Goal: Information Seeking & Learning: Check status

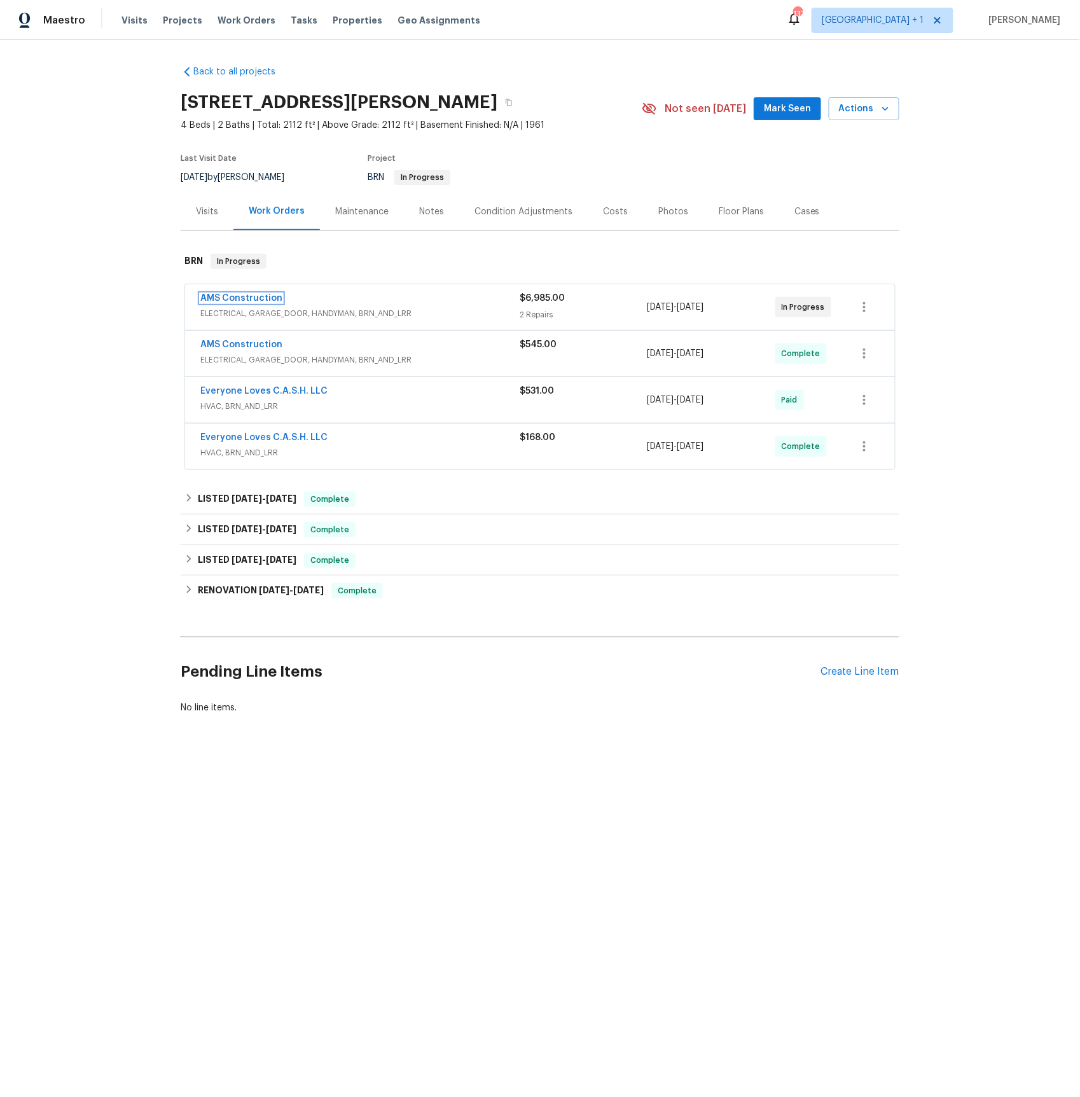
click at [242, 294] on link "AMS Construction" at bounding box center [241, 298] width 82 height 9
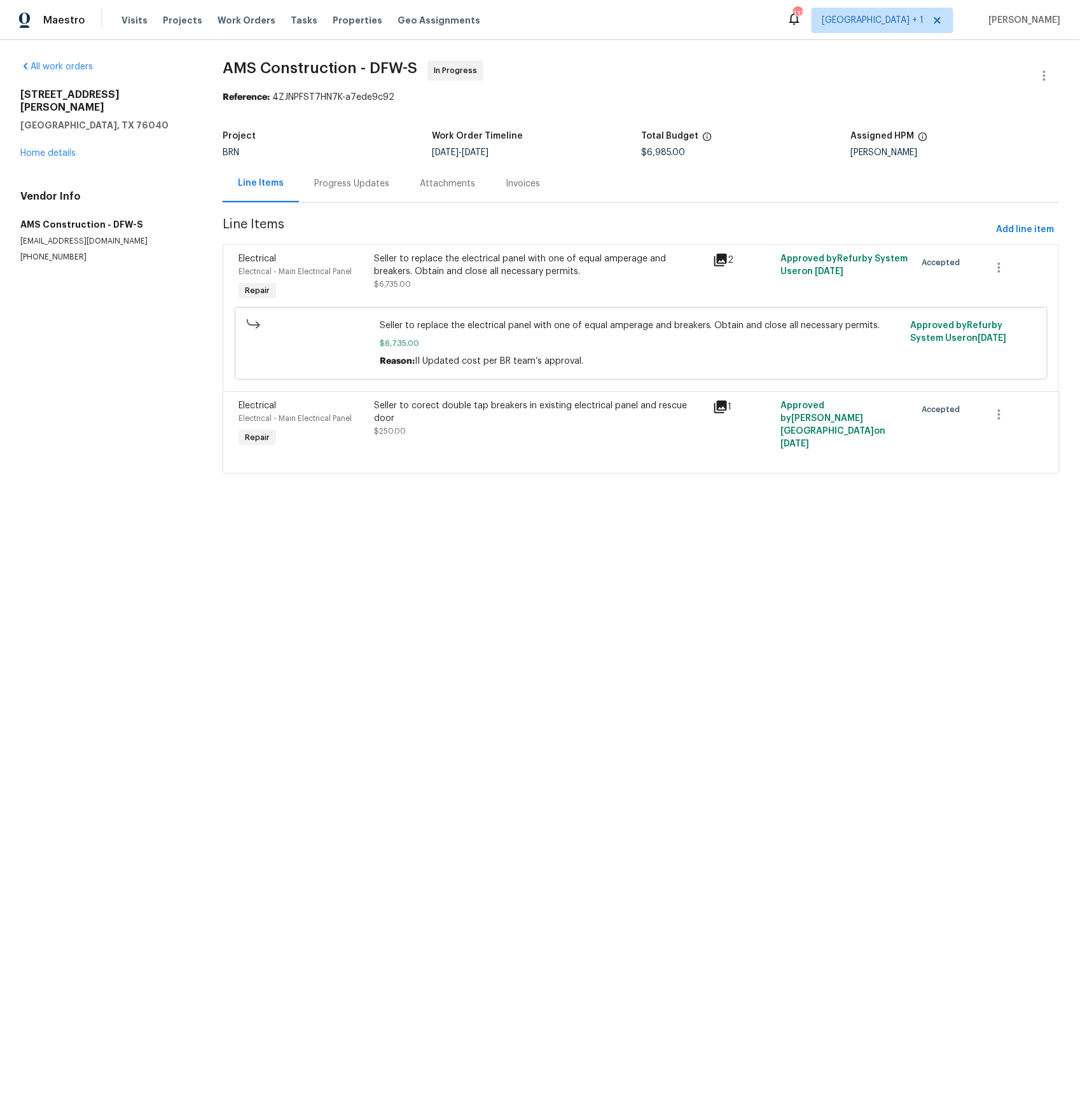
click at [376, 184] on div "Progress Updates" at bounding box center [351, 183] width 75 height 13
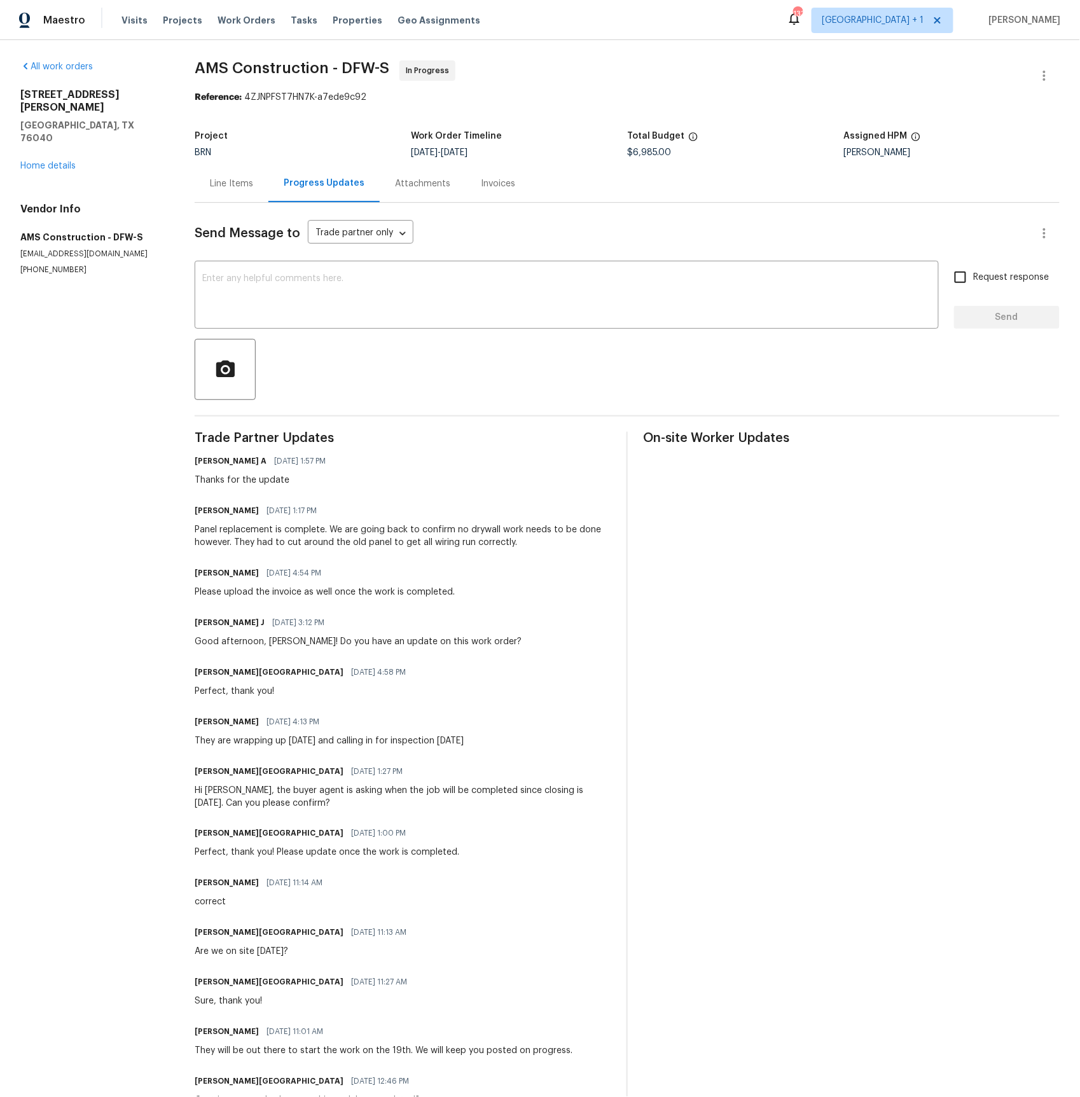
click at [236, 181] on div "Line Items" at bounding box center [231, 183] width 43 height 13
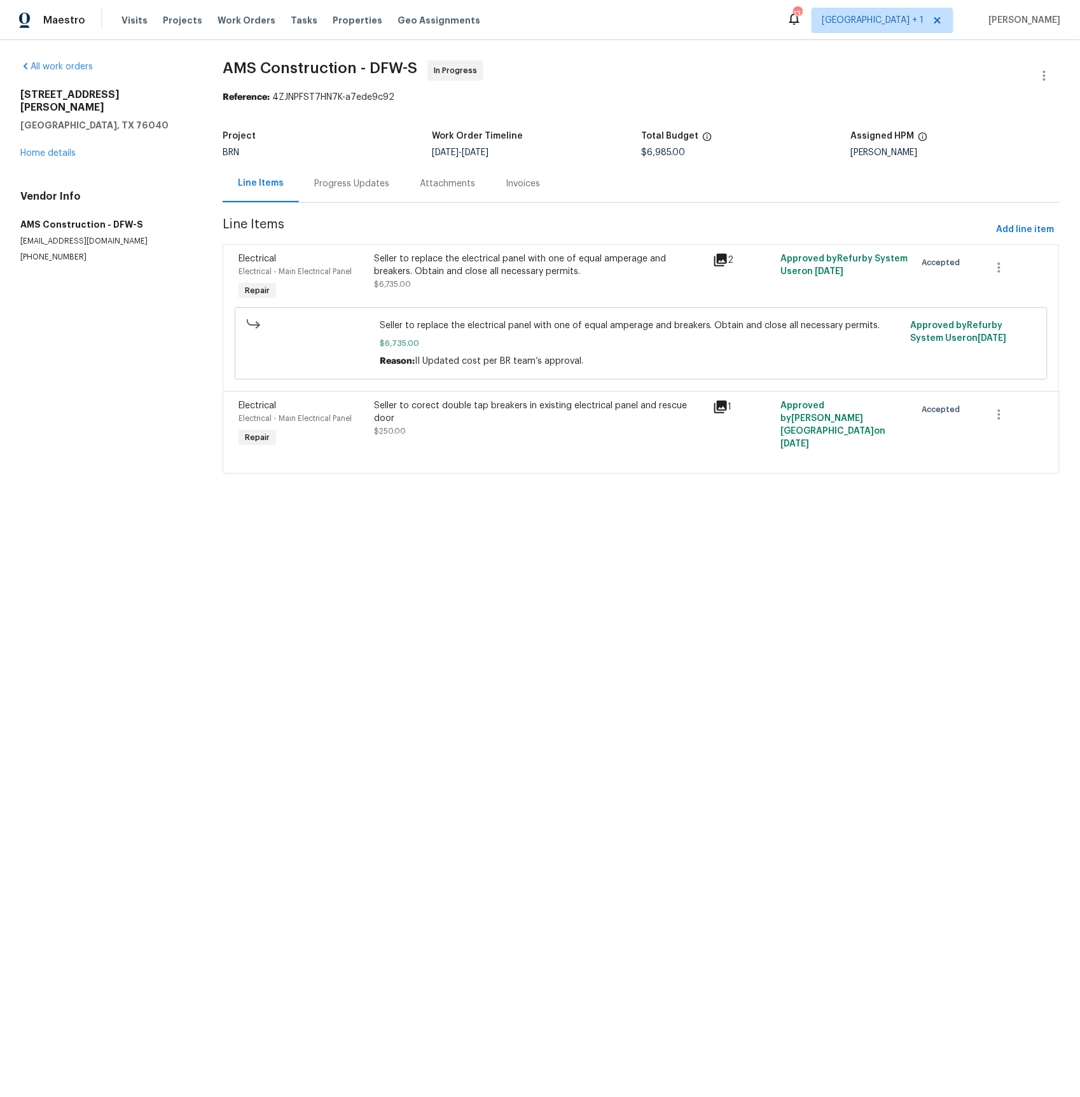
click at [507, 179] on div "Invoices" at bounding box center [523, 183] width 34 height 13
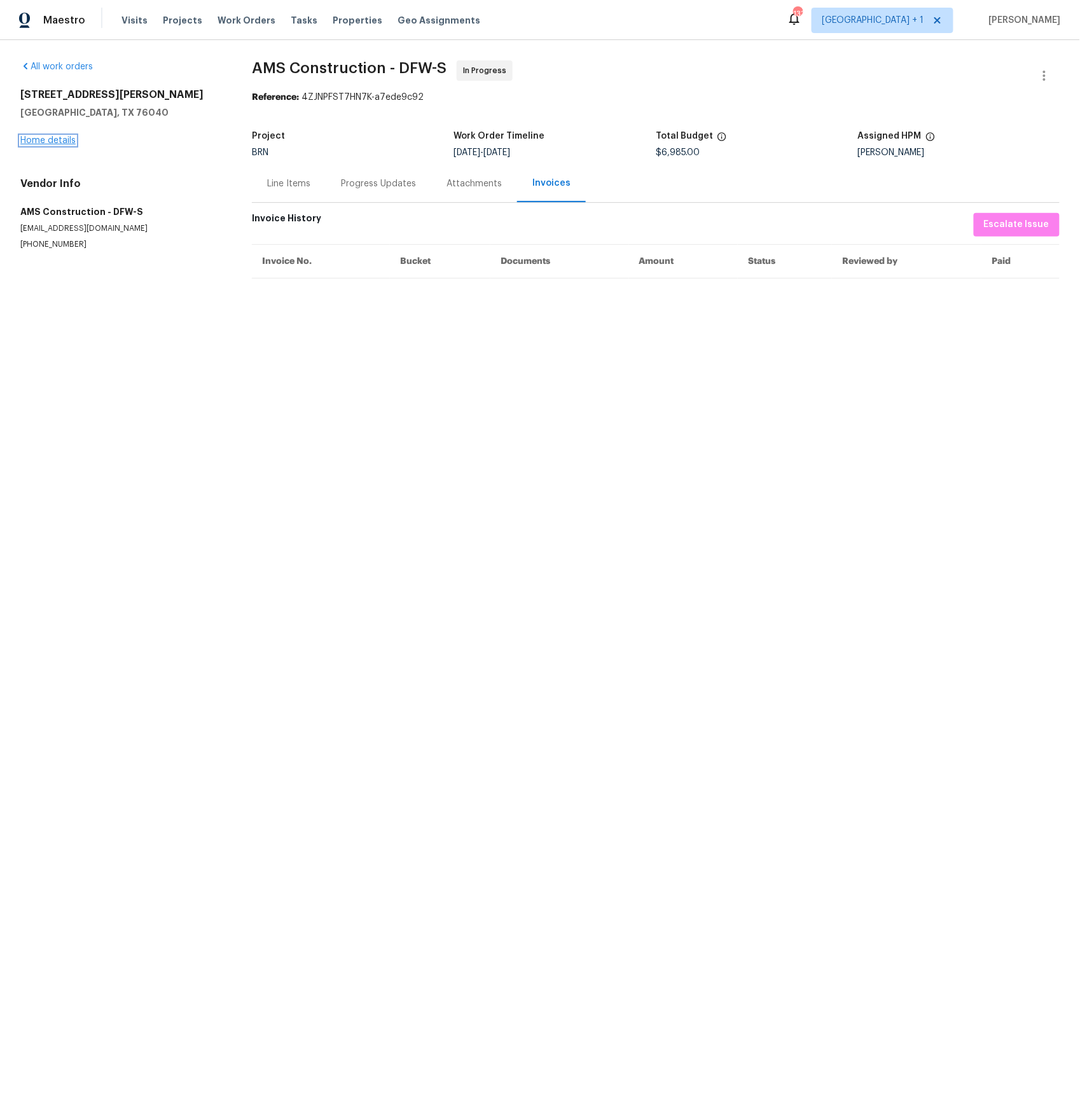
click at [52, 136] on link "Home details" at bounding box center [47, 140] width 55 height 9
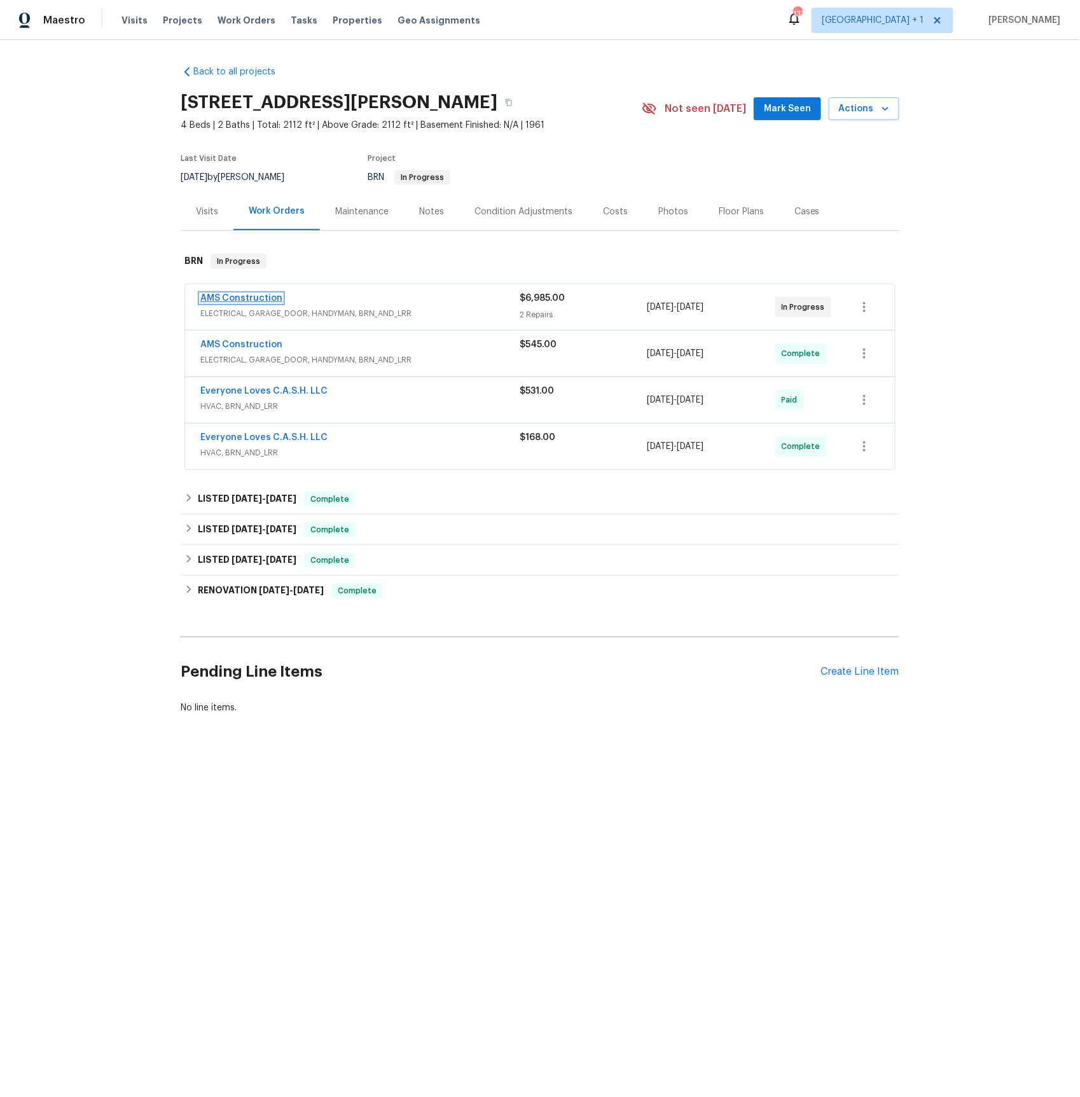
click at [241, 300] on link "AMS Construction" at bounding box center [241, 298] width 82 height 9
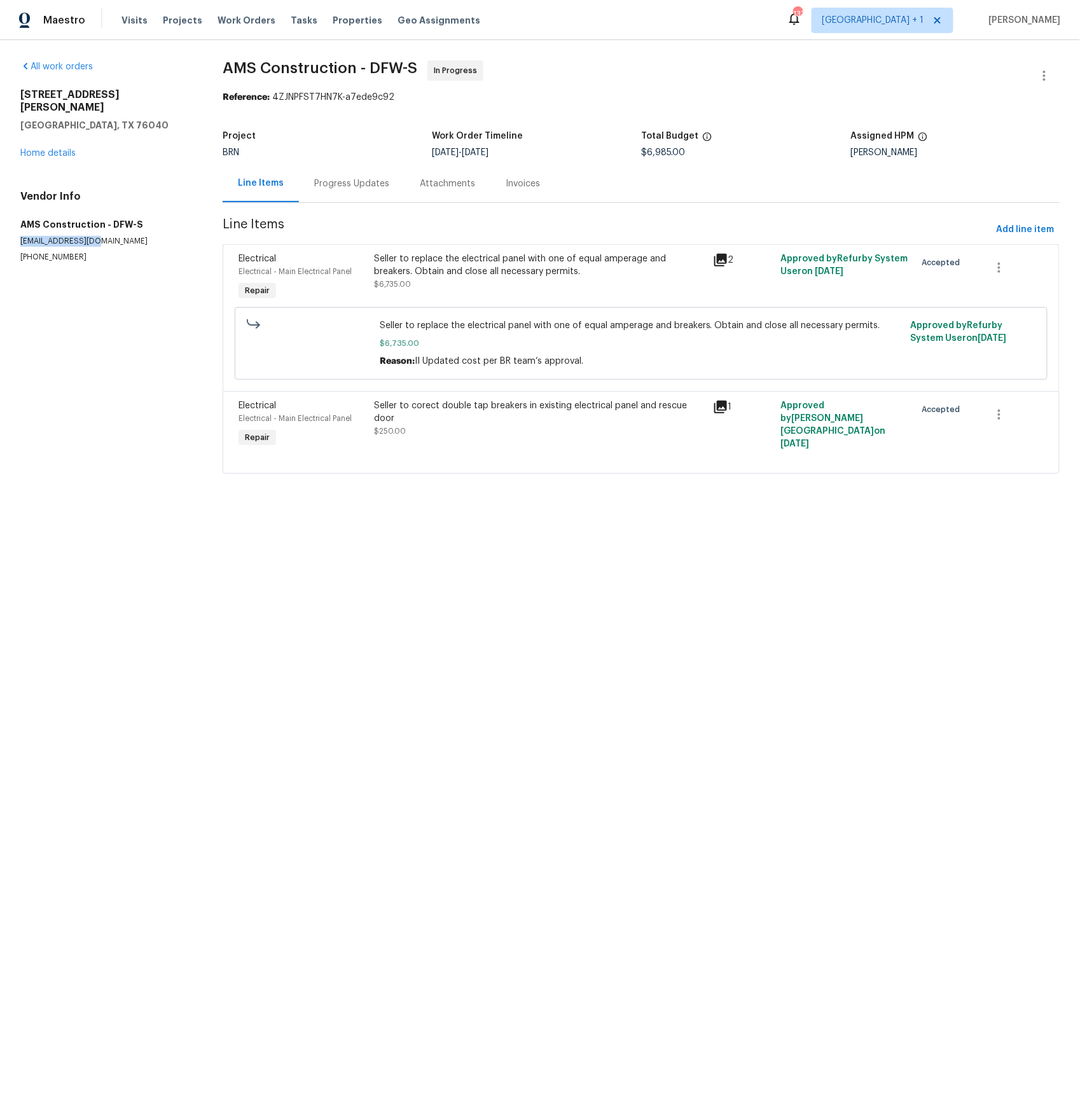
drag, startPoint x: 110, startPoint y: 227, endPoint x: 17, endPoint y: 228, distance: 93.5
click at [17, 228] on div "All work orders 612 Pauline St Euless, TX 76040 Home details Vendor Info AMS Co…" at bounding box center [540, 274] width 1080 height 469
copy p "opendoor@amsgc.com"
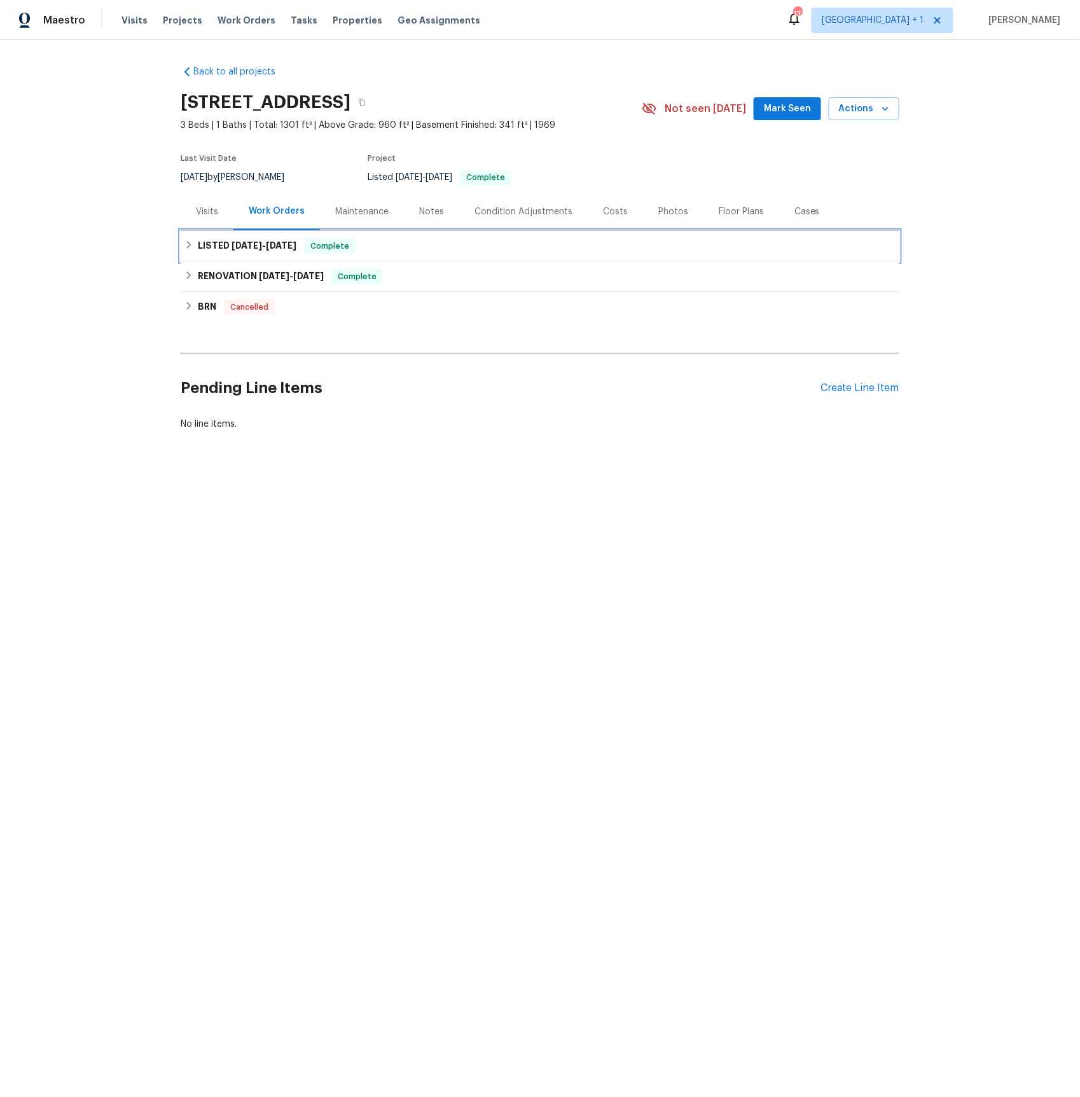
click at [231, 245] on span "[DATE]" at bounding box center [246, 245] width 31 height 9
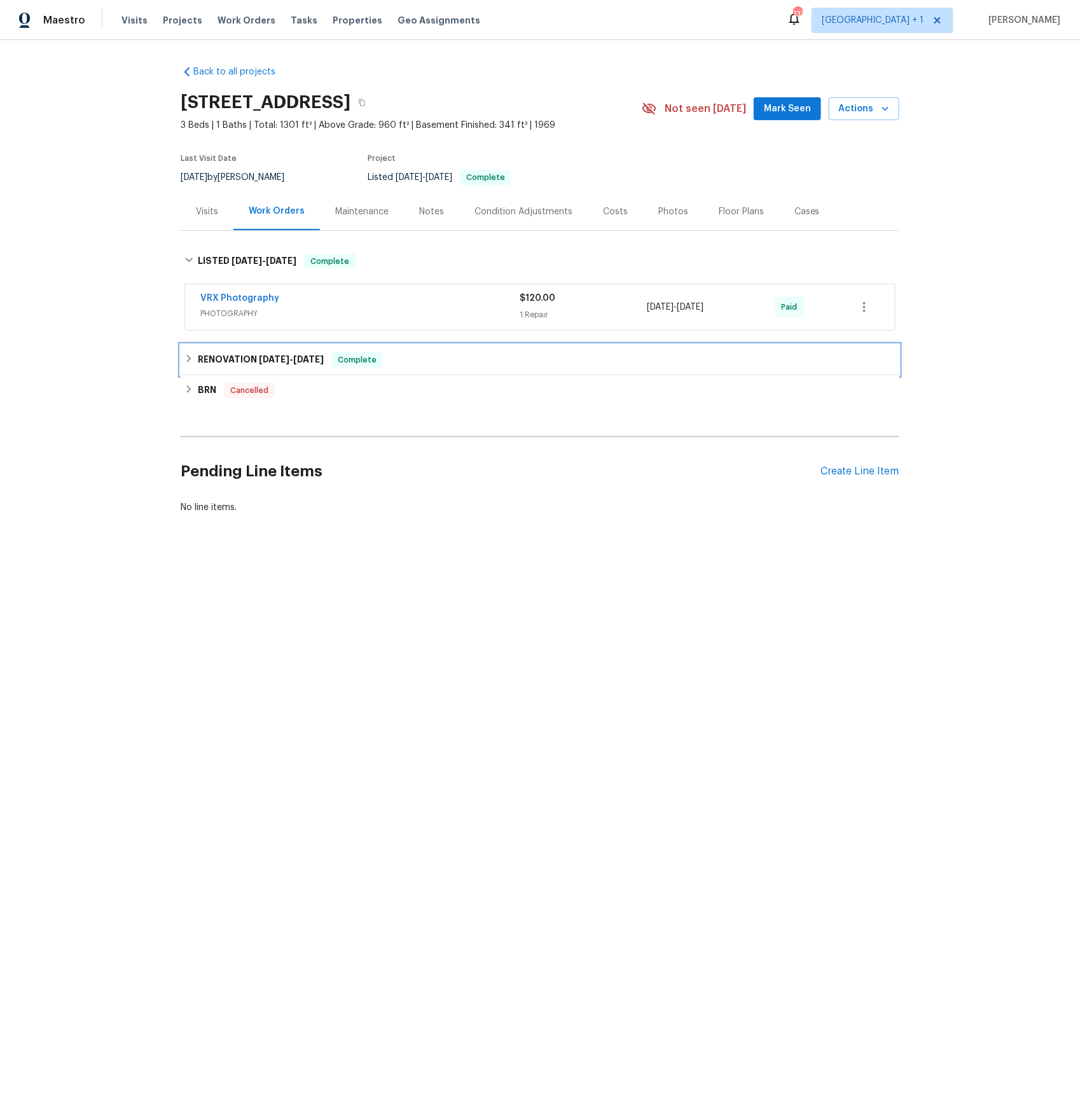
click at [220, 356] on h6 "RENOVATION [DATE] - [DATE]" at bounding box center [261, 359] width 126 height 15
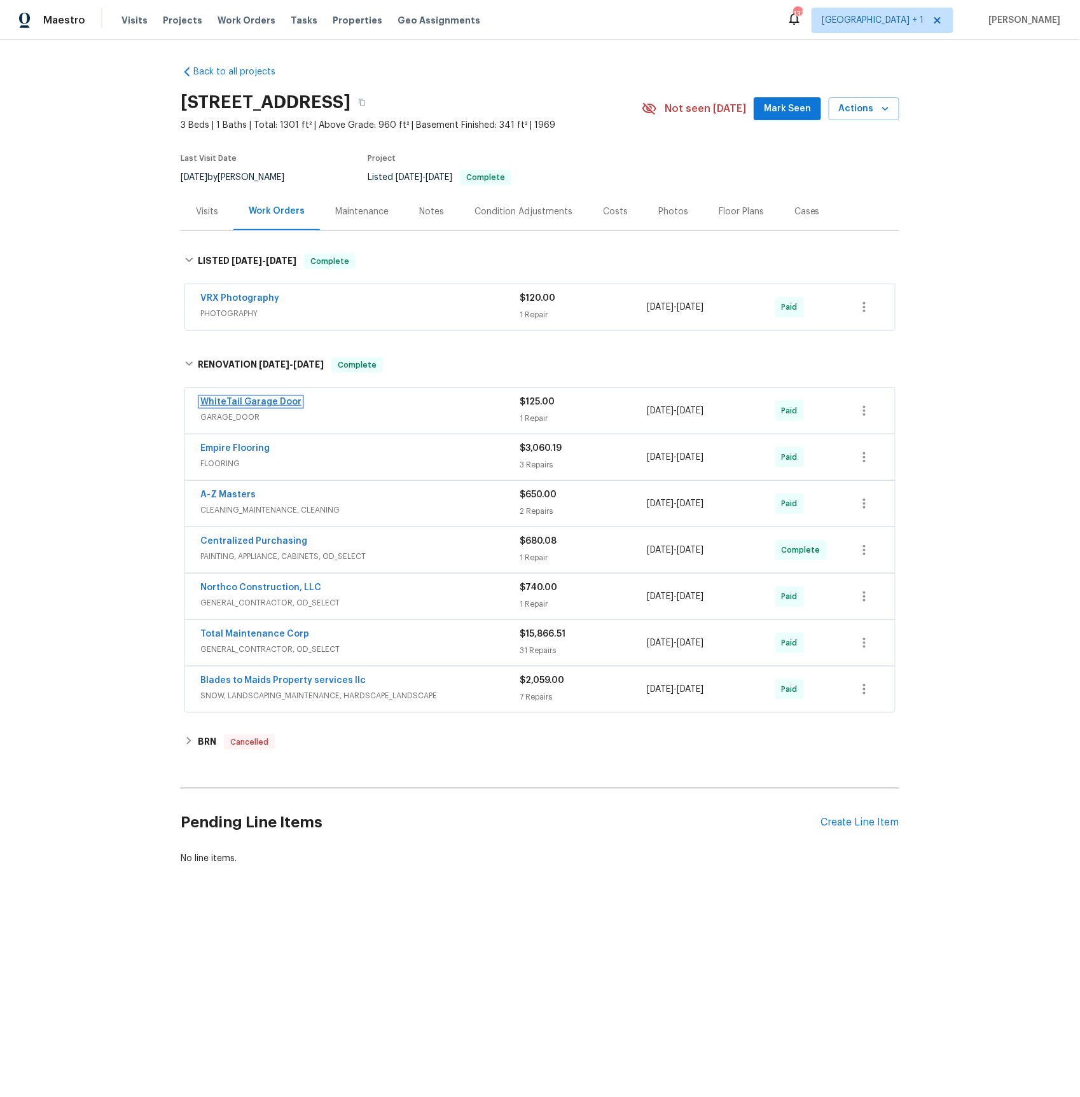
click at [272, 404] on link "WhiteTail Garage Door" at bounding box center [250, 401] width 101 height 9
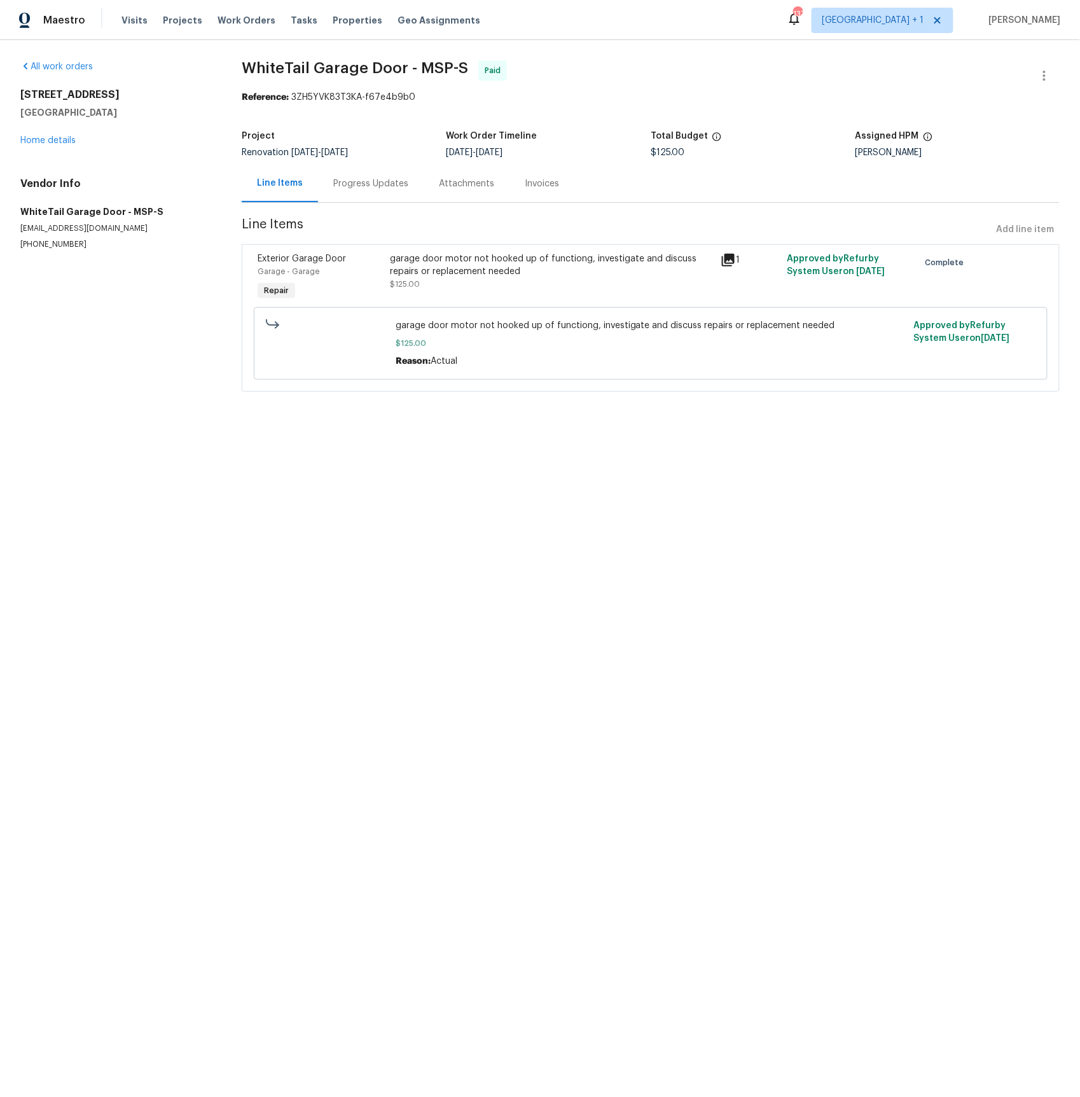
click at [722, 259] on icon at bounding box center [728, 260] width 13 height 13
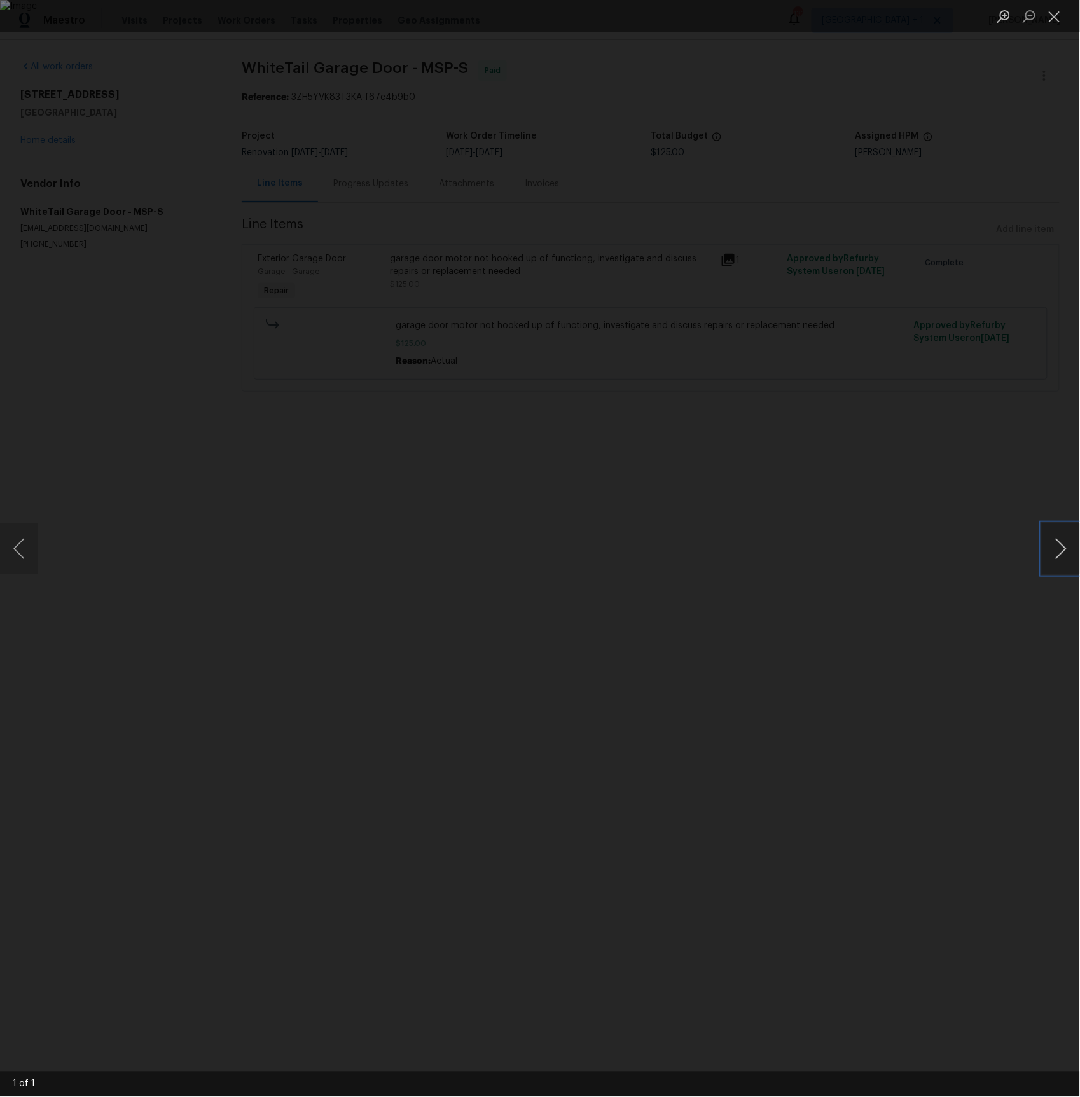
click at [1073, 552] on button "Next image" at bounding box center [1061, 548] width 38 height 51
drag, startPoint x: 1042, startPoint y: 466, endPoint x: 1038, endPoint y: 288, distance: 178.1
click at [1042, 464] on div "Lightbox" at bounding box center [540, 548] width 1080 height 1097
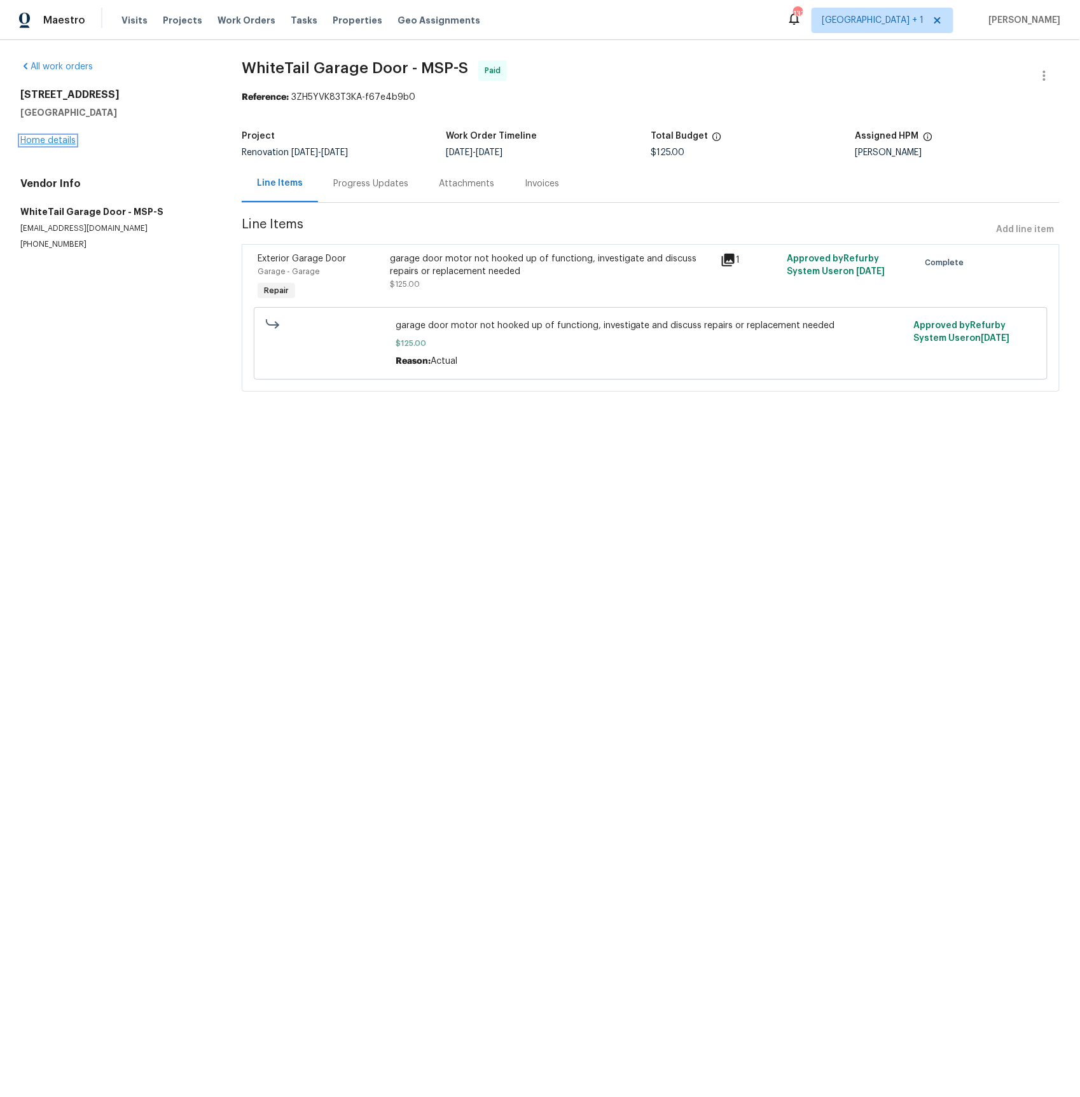
click at [48, 142] on link "Home details" at bounding box center [47, 140] width 55 height 9
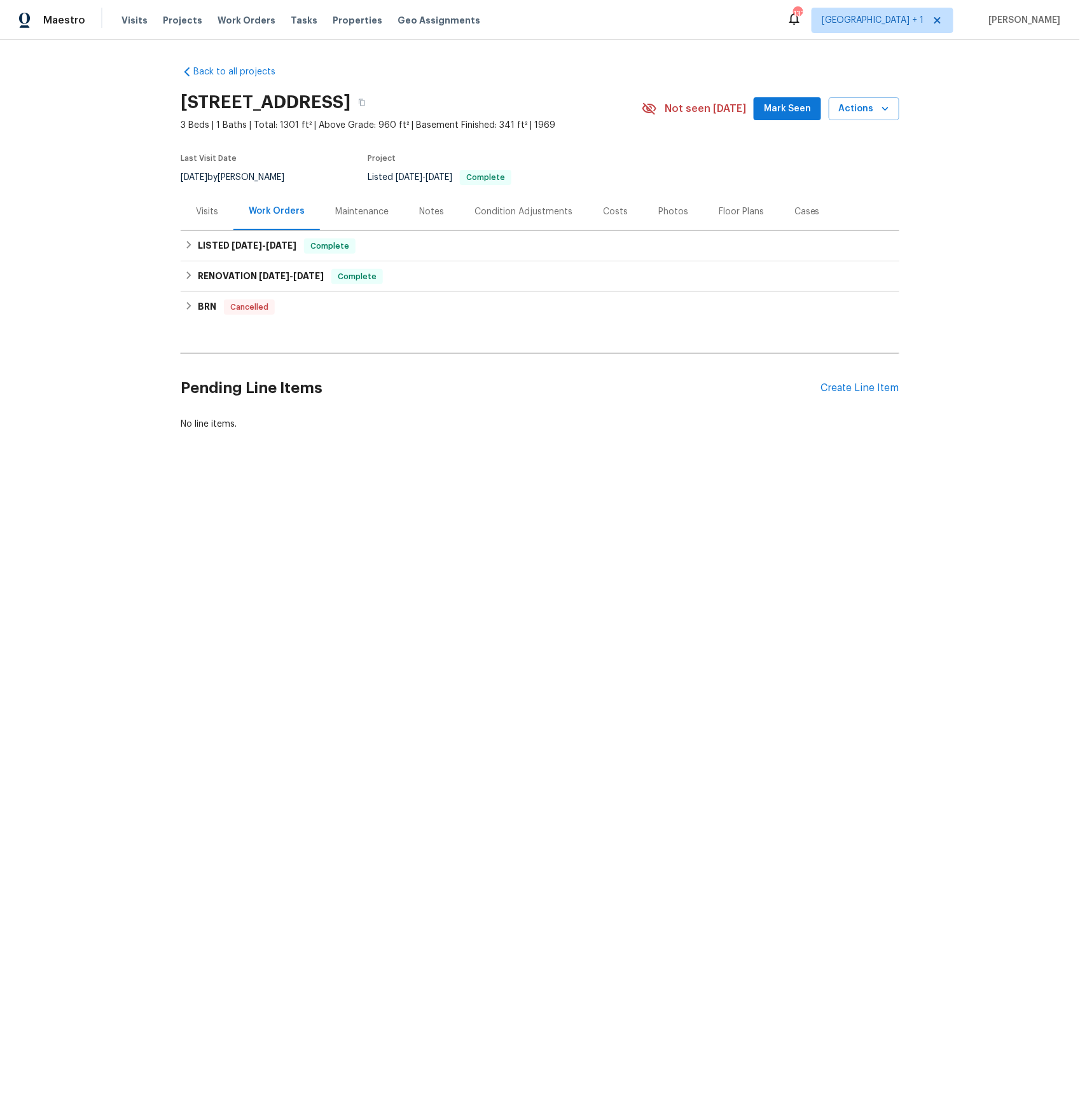
click at [217, 211] on div "Visits" at bounding box center [207, 211] width 22 height 13
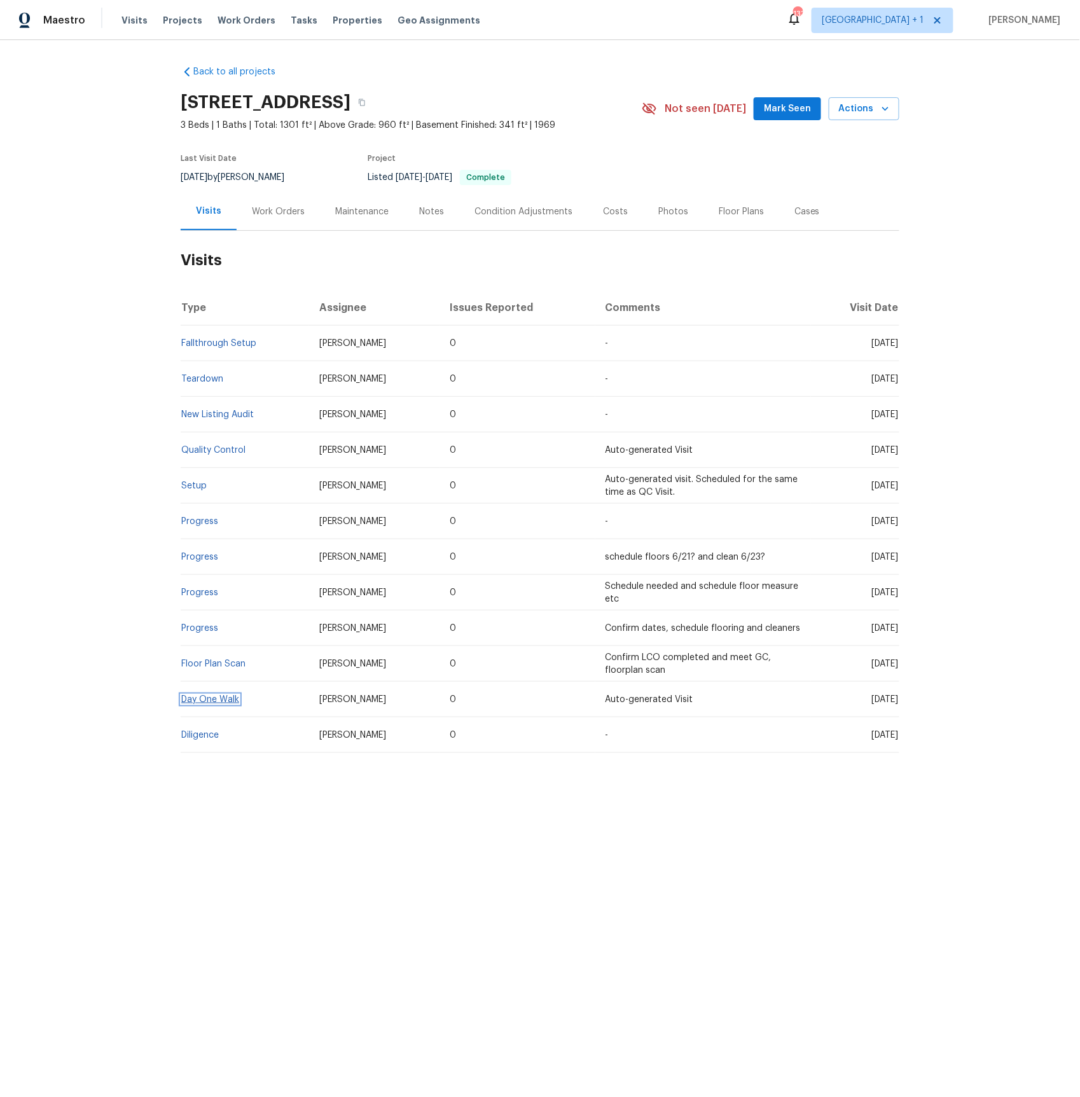
click at [200, 699] on link "Day One Walk" at bounding box center [210, 699] width 58 height 9
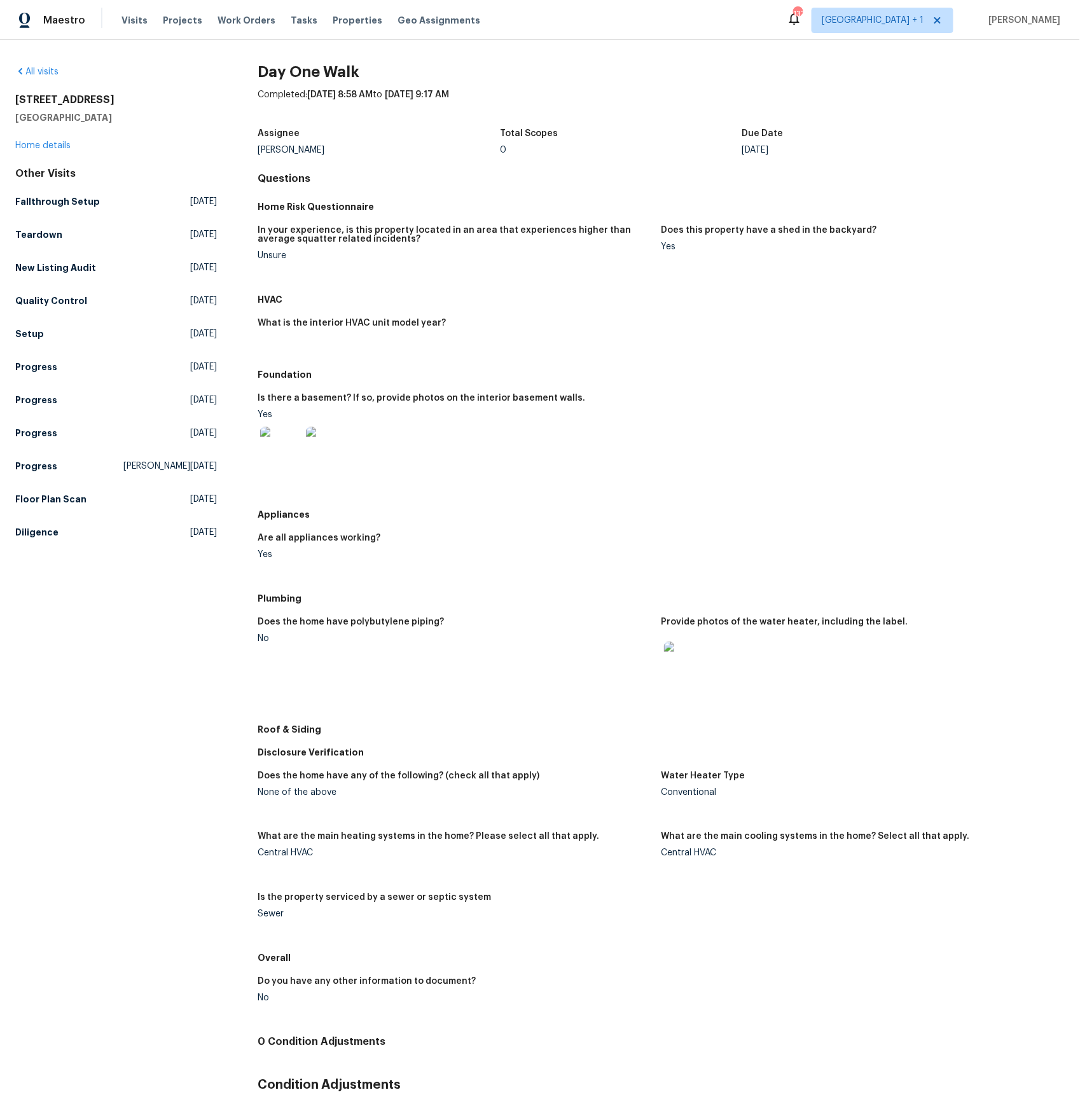
scroll to position [74, 0]
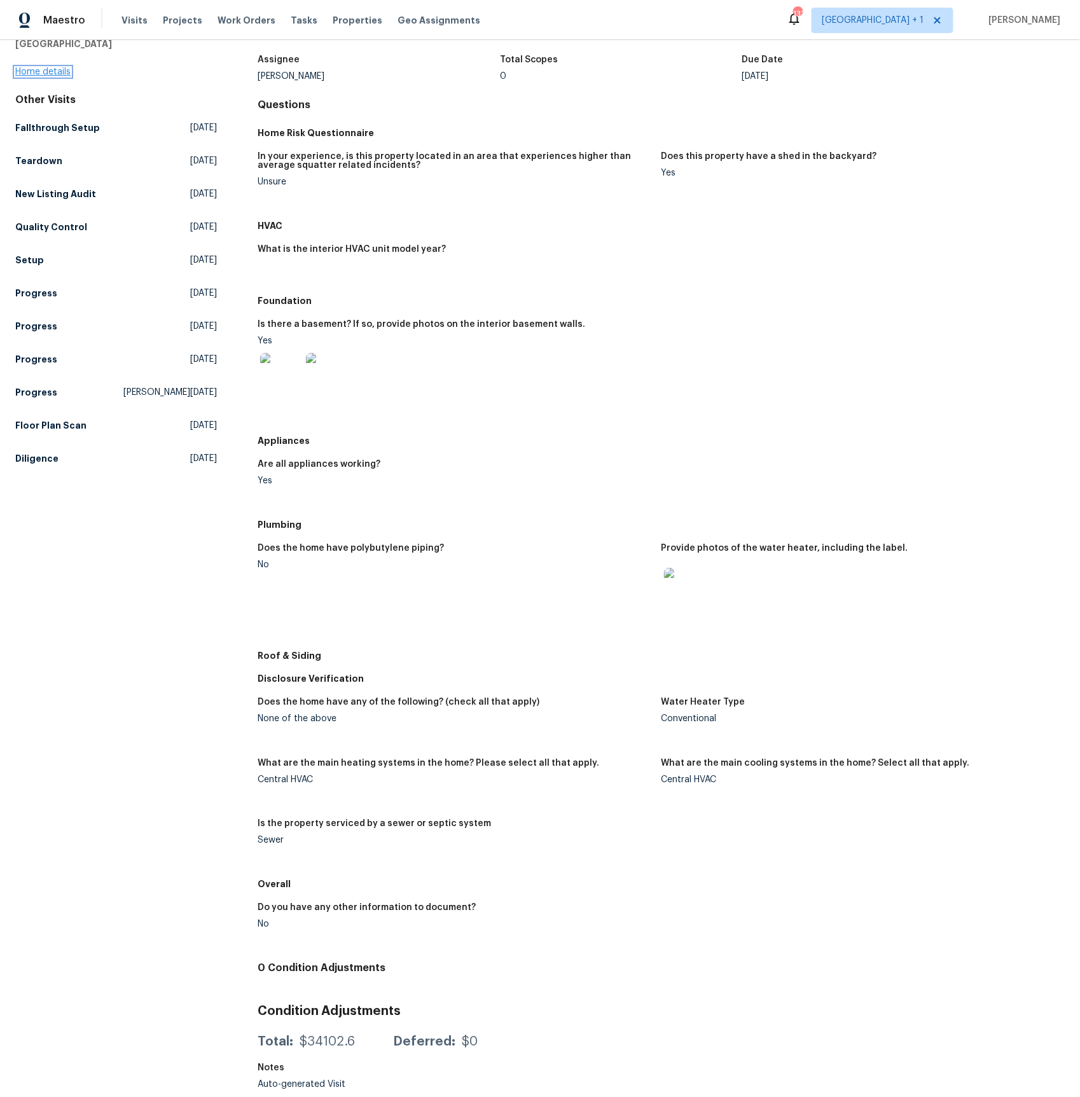
click at [57, 74] on link "Home details" at bounding box center [42, 71] width 55 height 9
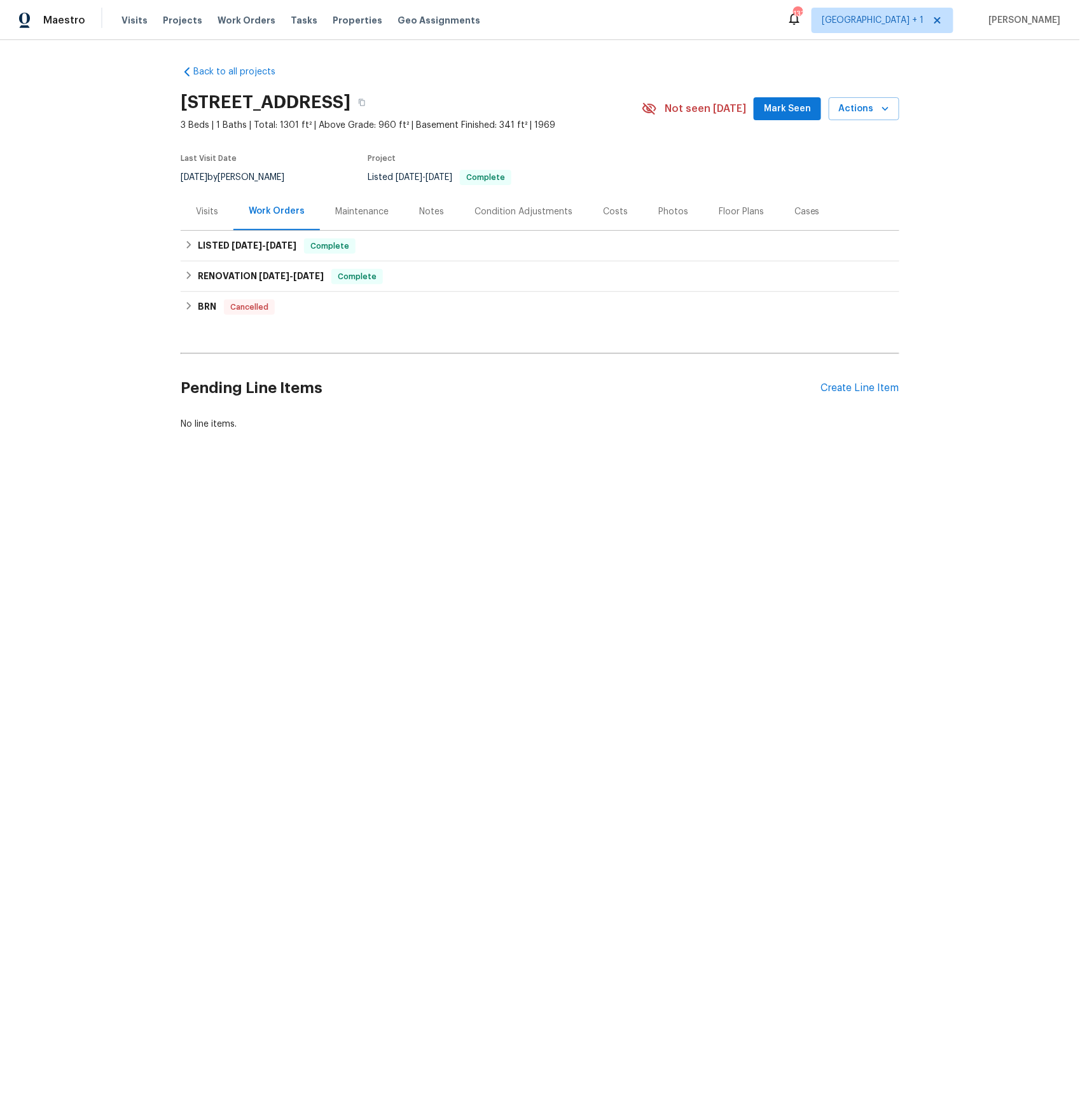
click at [205, 210] on div "Visits" at bounding box center [207, 211] width 22 height 13
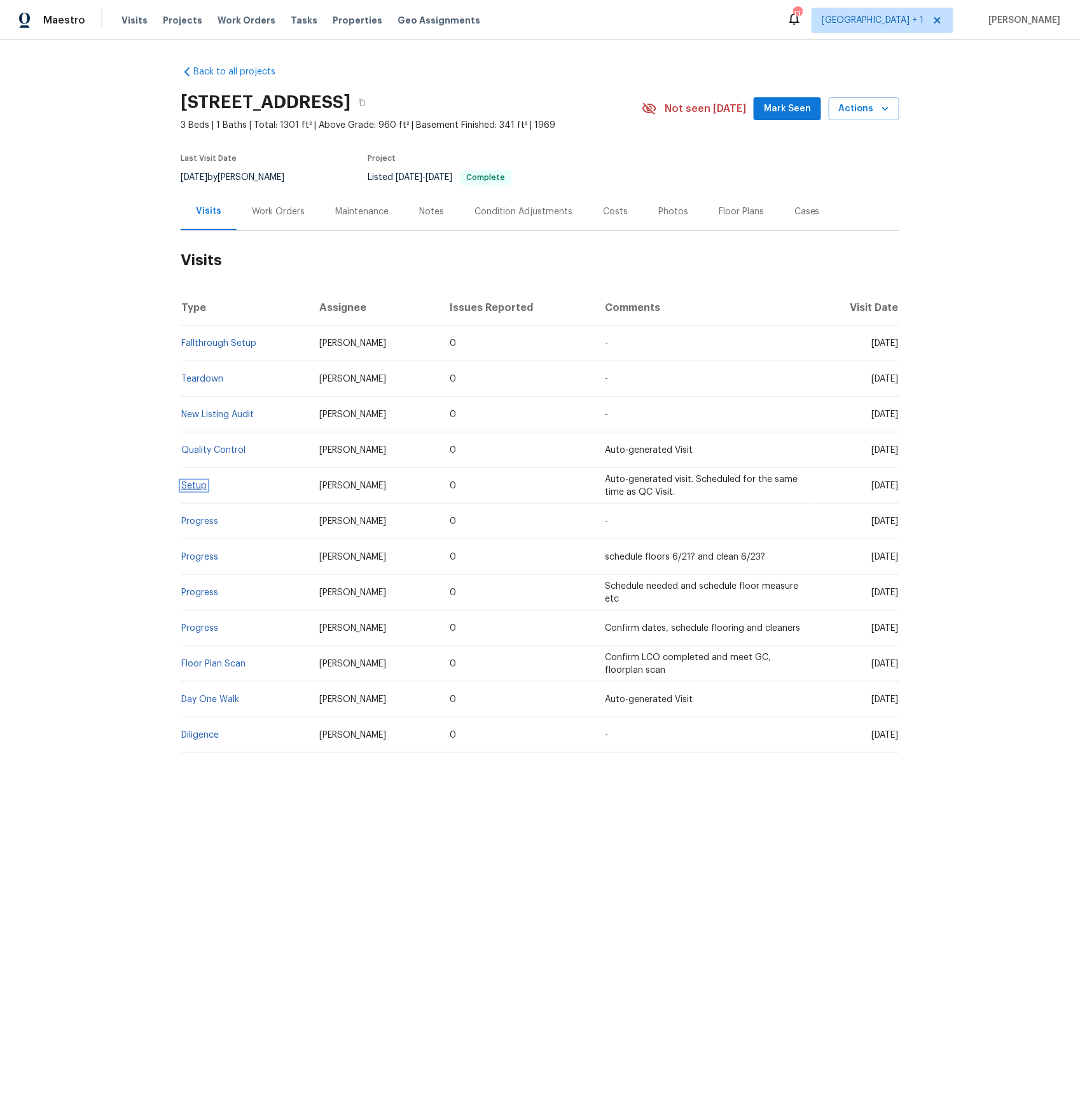
click at [195, 488] on link "Setup" at bounding box center [193, 485] width 25 height 9
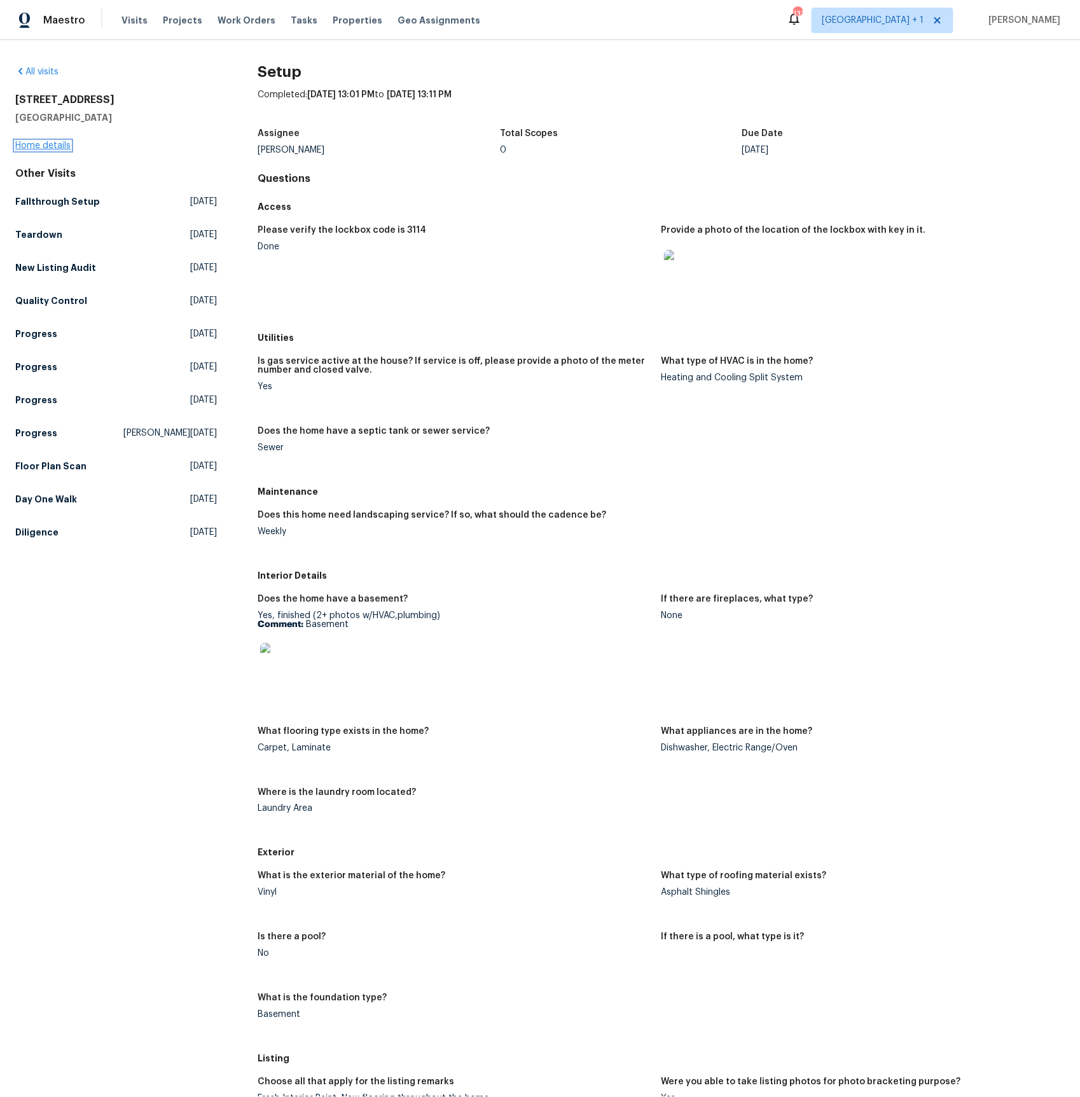
click at [59, 144] on link "Home details" at bounding box center [42, 145] width 55 height 9
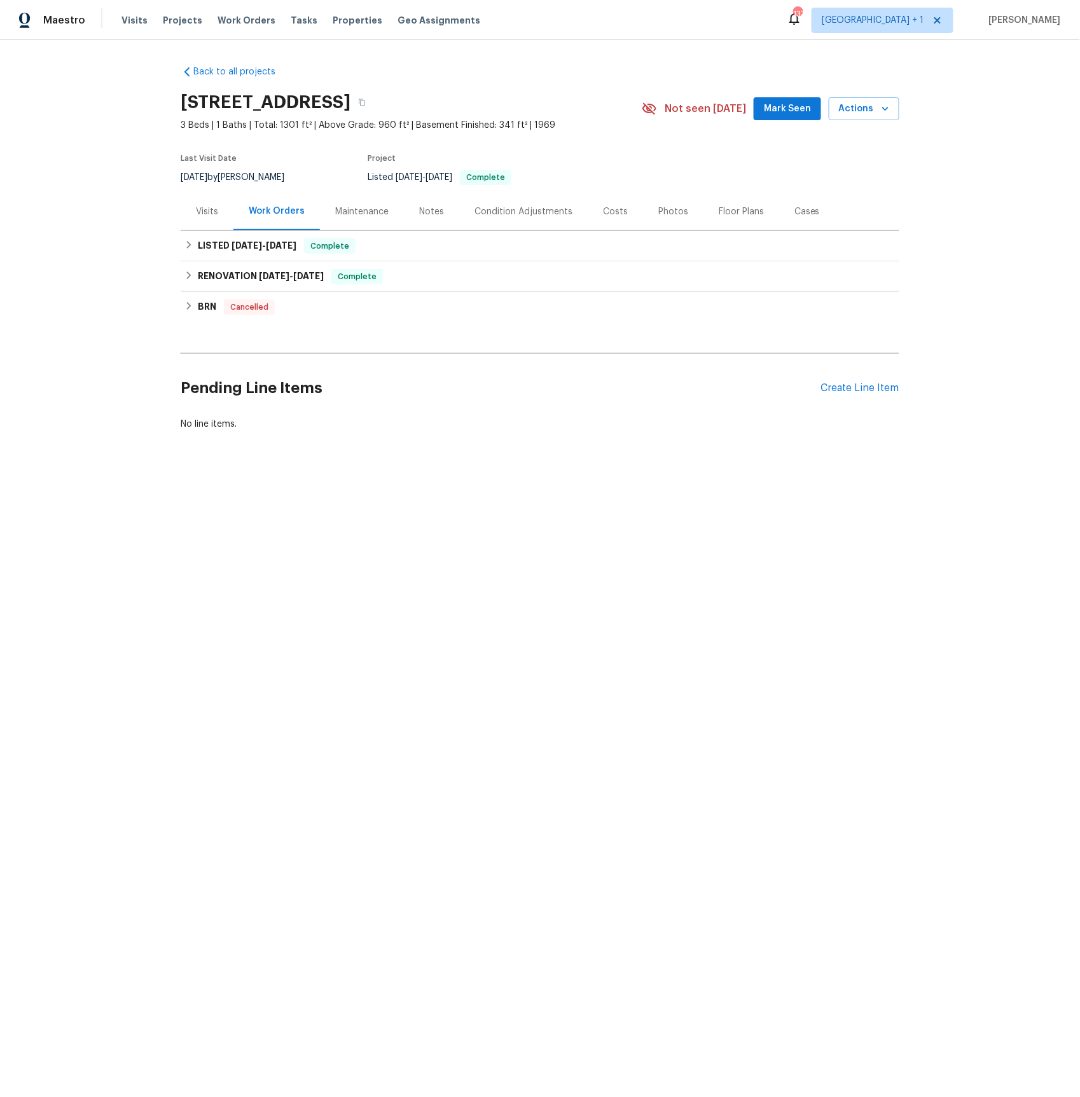
click at [207, 211] on div "Visits" at bounding box center [207, 211] width 22 height 13
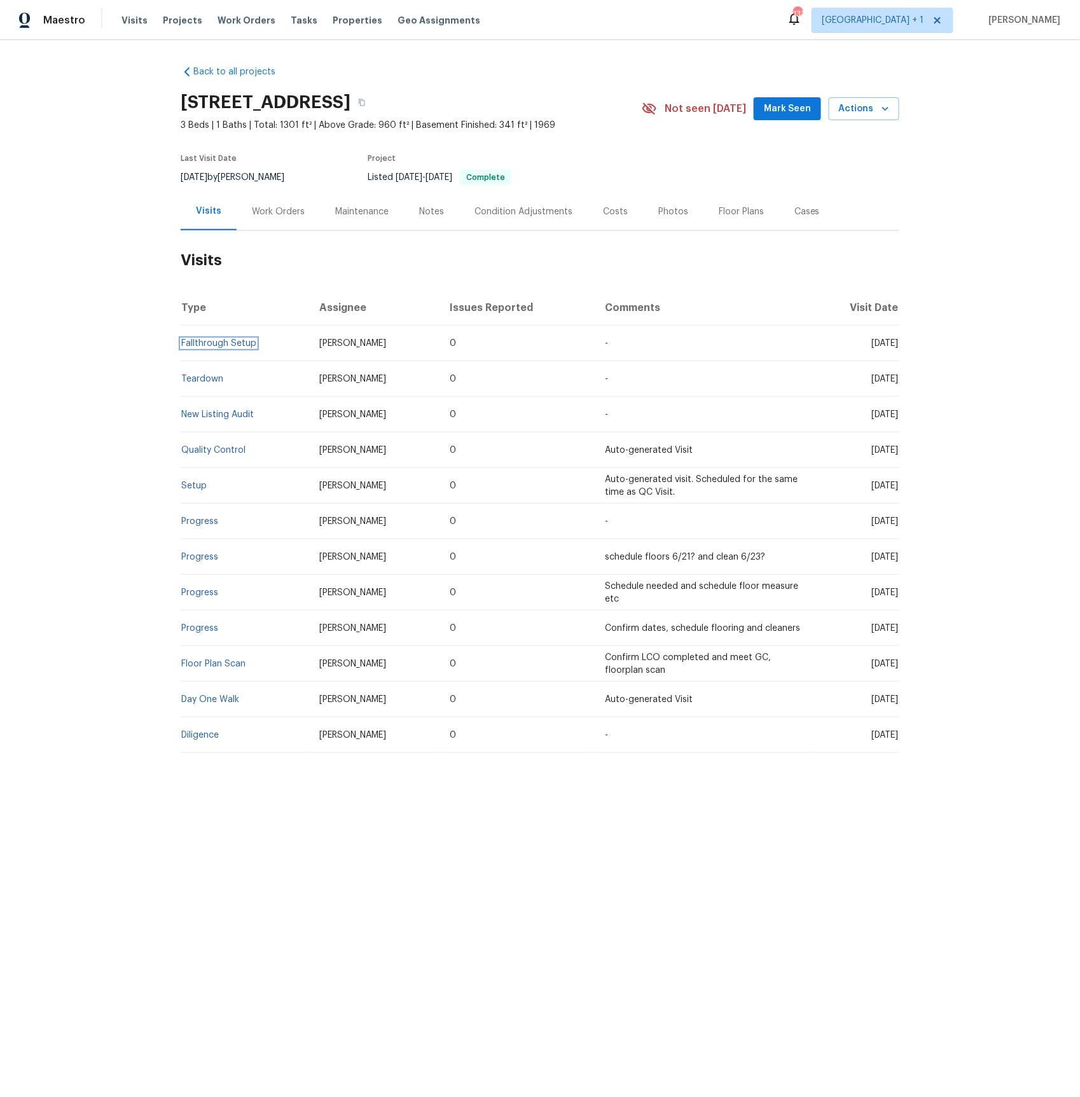
click at [196, 341] on link "Fallthrough Setup" at bounding box center [218, 343] width 75 height 9
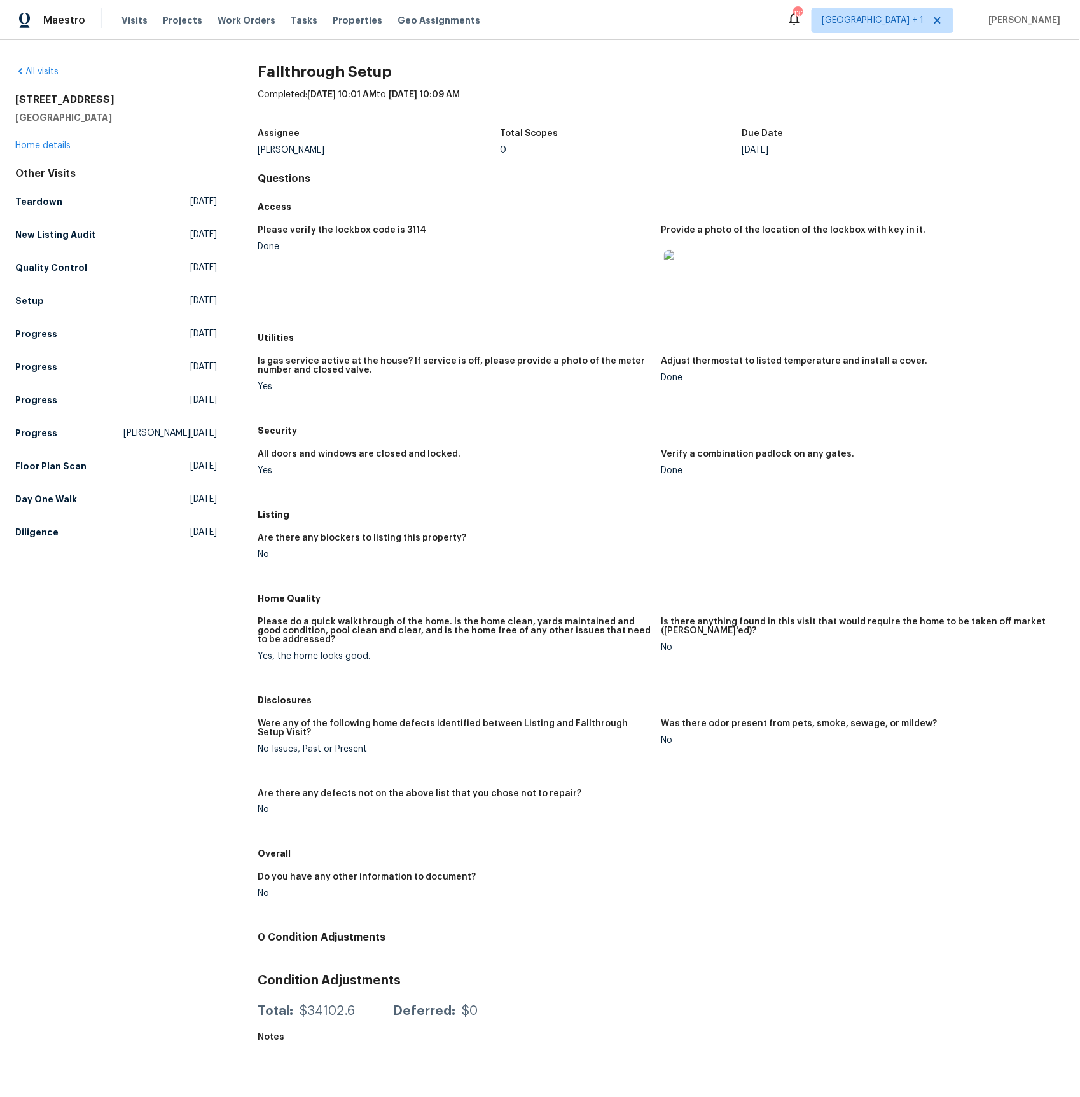
click at [678, 267] on img at bounding box center [684, 270] width 41 height 41
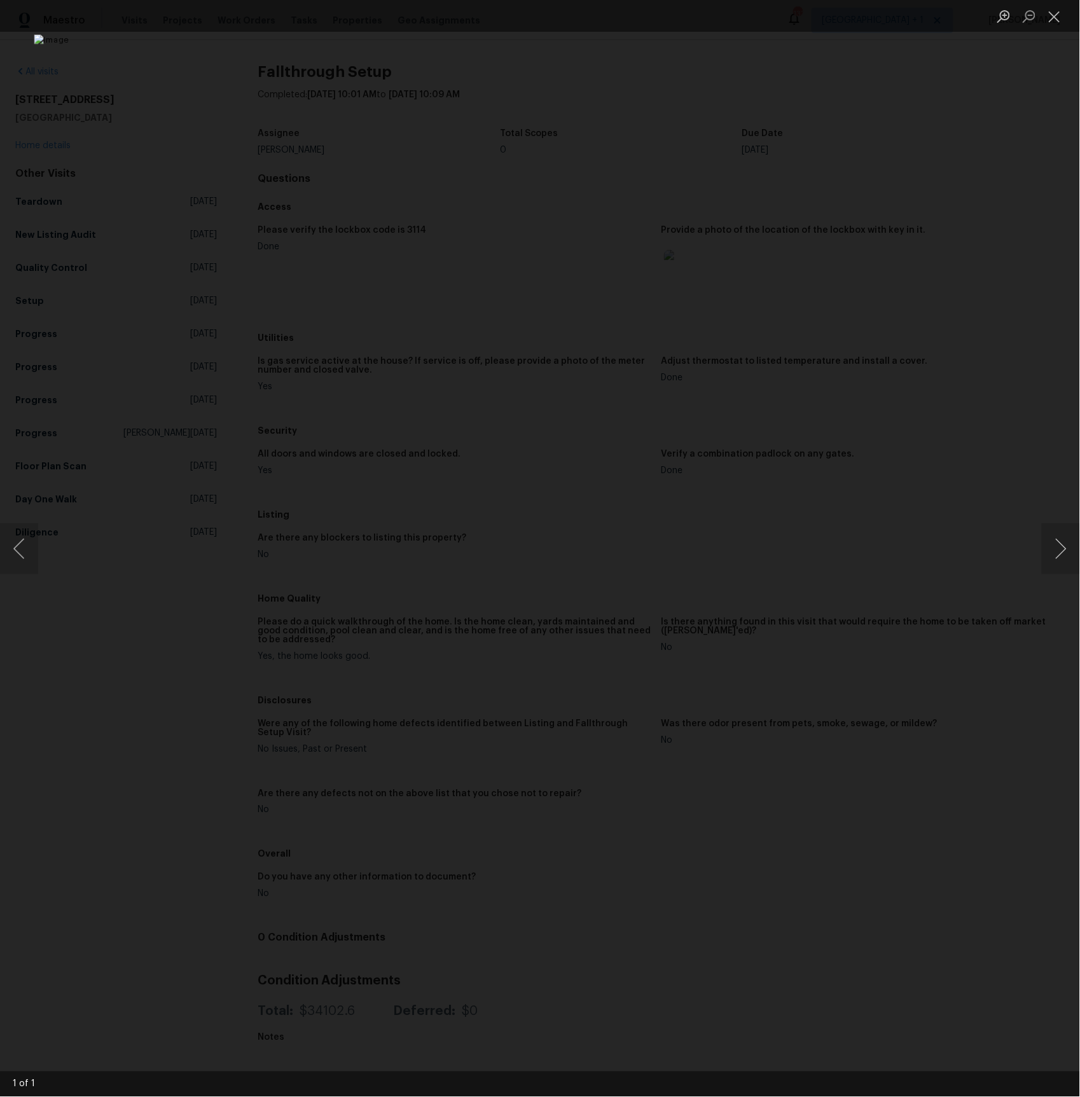
drag, startPoint x: 123, startPoint y: 128, endPoint x: 201, endPoint y: 90, distance: 86.7
click at [126, 125] on div "Lightbox" at bounding box center [540, 548] width 1080 height 1097
